Goal: Task Accomplishment & Management: Manage account settings

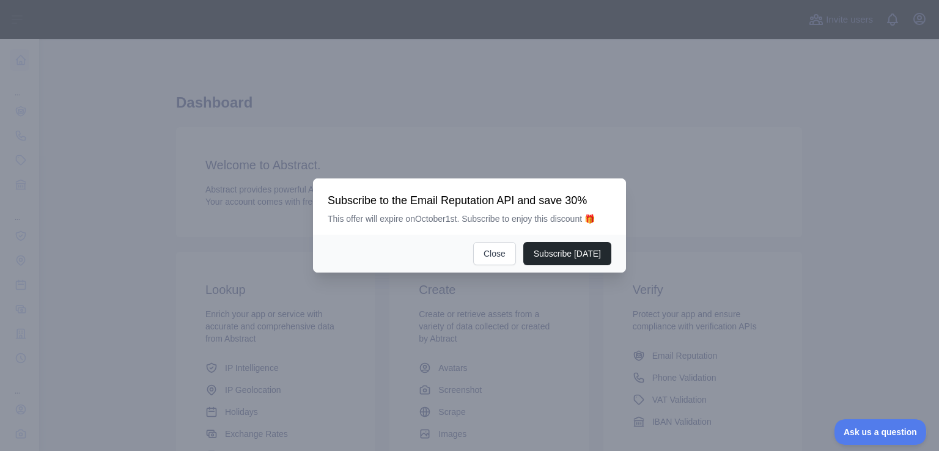
click at [572, 302] on div at bounding box center [469, 225] width 939 height 451
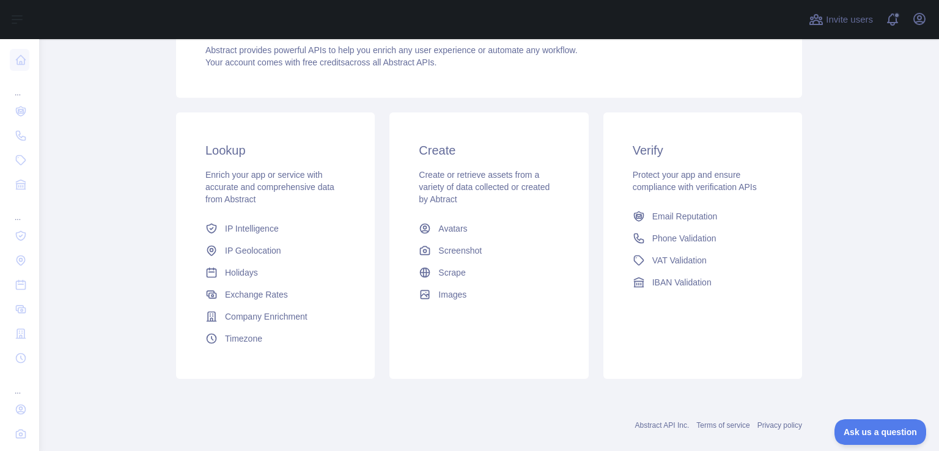
scroll to position [158, 0]
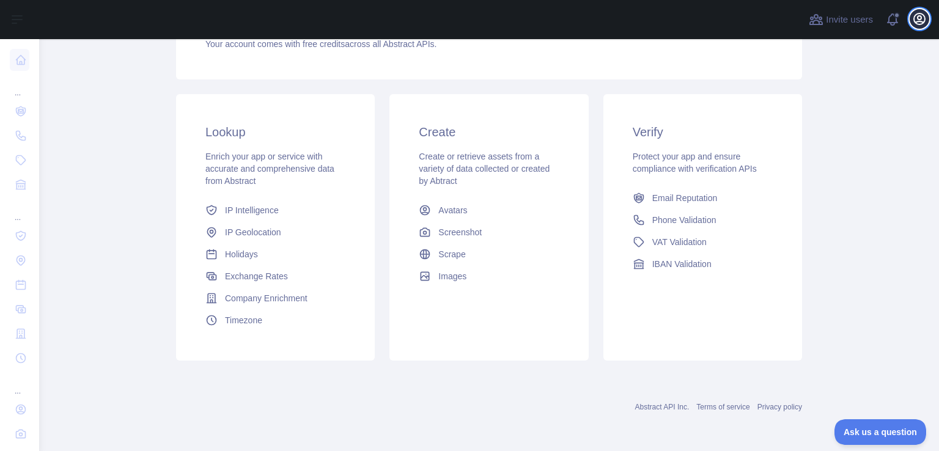
click at [924, 22] on icon "button" at bounding box center [919, 18] width 11 height 11
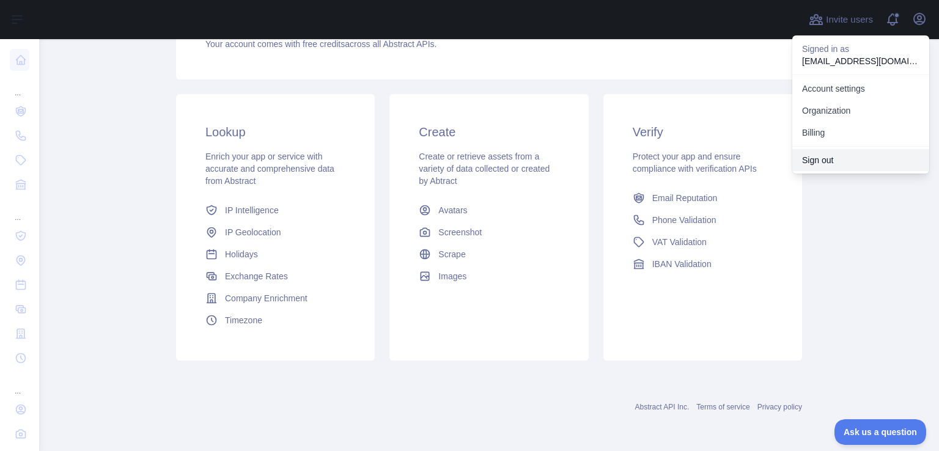
click at [822, 156] on button "Sign out" at bounding box center [860, 160] width 137 height 22
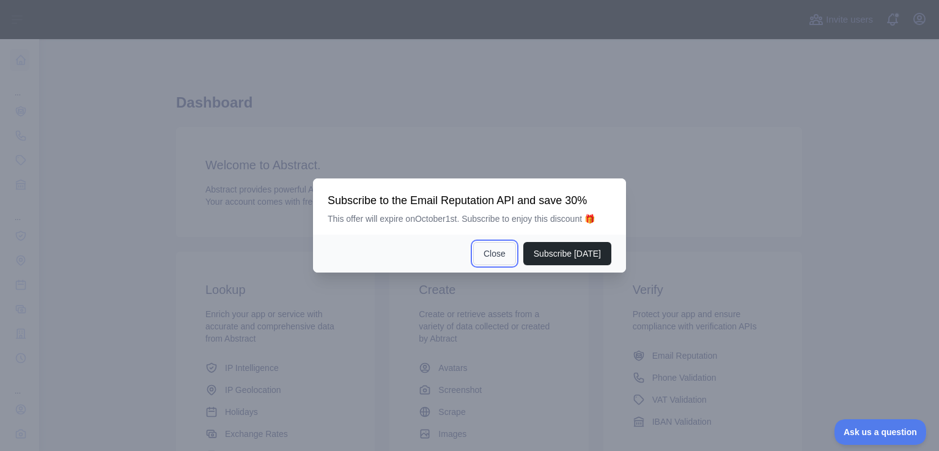
click at [497, 254] on button "Close" at bounding box center [494, 253] width 43 height 23
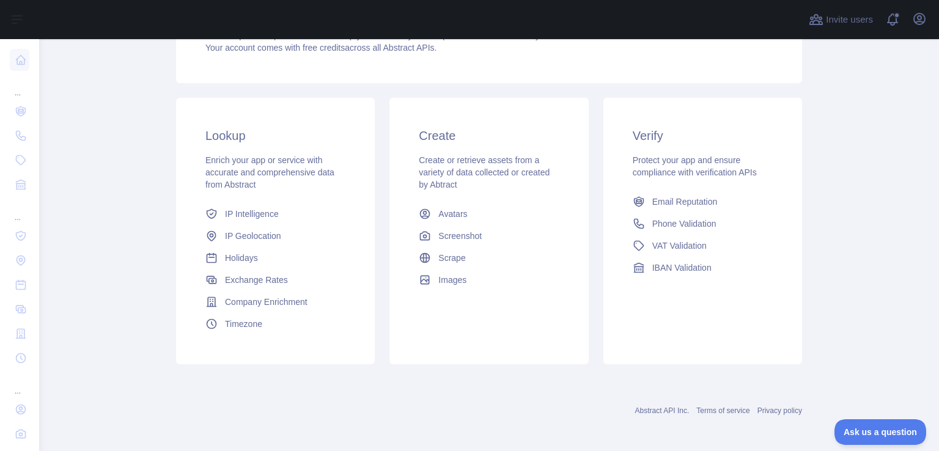
scroll to position [158, 0]
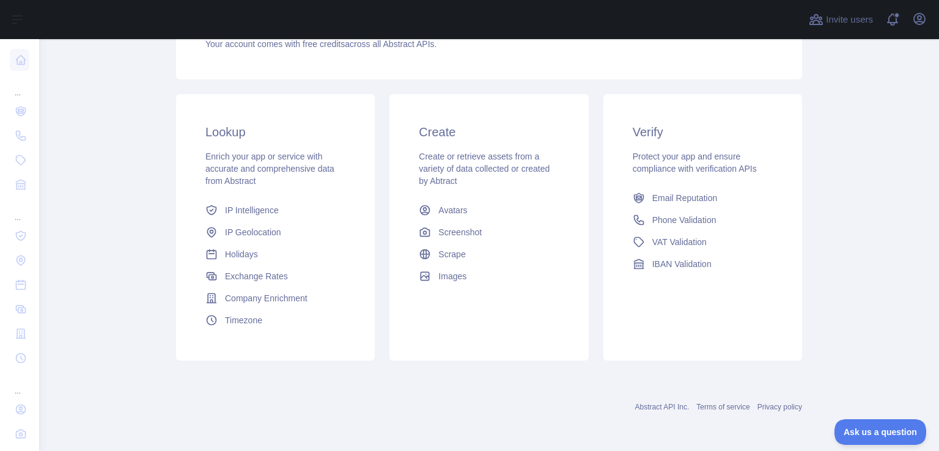
drag, startPoint x: 578, startPoint y: 341, endPoint x: 899, endPoint y: 91, distance: 406.5
click at [899, 91] on main "Dashboard Welcome to Abstract. Abstract provides powerful APIs to help you enri…" at bounding box center [489, 245] width 900 height 412
